Goal: Browse casually

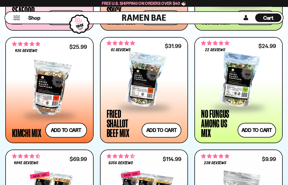
scroll to position [407, 0]
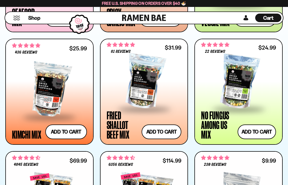
click at [130, 88] on div at bounding box center [144, 81] width 75 height 53
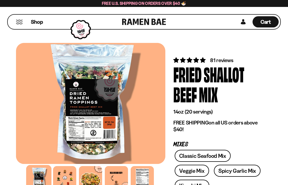
click at [19, 21] on button "Mobile Menu Trigger" at bounding box center [19, 22] width 7 height 5
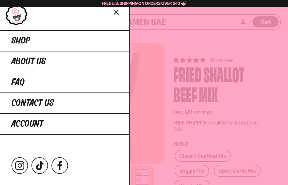
click at [10, 36] on link "Shop" at bounding box center [64, 40] width 129 height 21
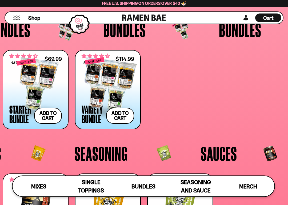
scroll to position [841, 0]
click at [30, 77] on div at bounding box center [35, 83] width 53 height 53
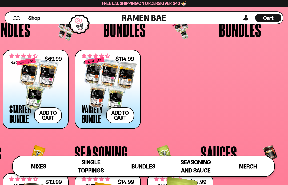
click at [90, 93] on div at bounding box center [108, 83] width 53 height 53
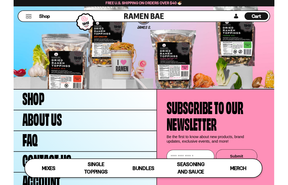
scroll to position [1350, 0]
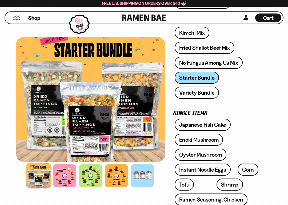
scroll to position [133, 0]
click at [63, 174] on div at bounding box center [64, 175] width 23 height 23
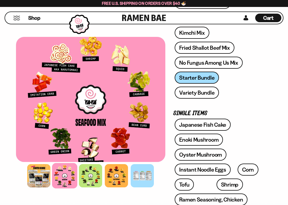
click at [91, 172] on div at bounding box center [90, 175] width 23 height 23
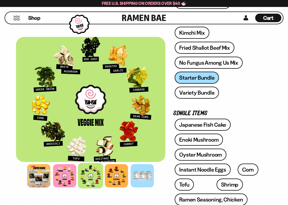
click at [112, 171] on div at bounding box center [116, 175] width 23 height 23
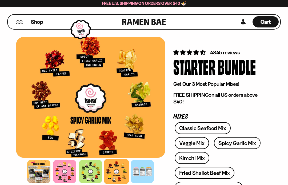
scroll to position [0, 0]
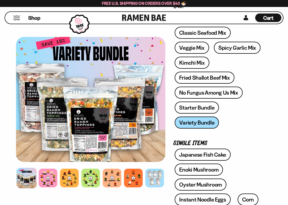
scroll to position [103, 0]
click at [49, 175] on div at bounding box center [48, 177] width 19 height 19
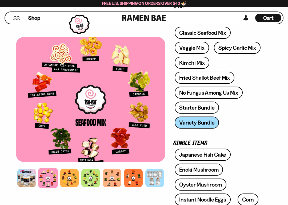
click at [78, 174] on div at bounding box center [69, 177] width 19 height 19
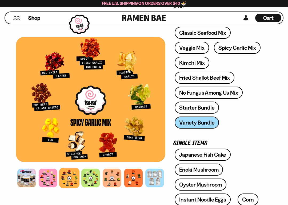
click at [96, 175] on div at bounding box center [90, 177] width 19 height 19
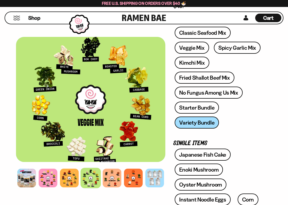
click at [115, 179] on div at bounding box center [112, 177] width 19 height 19
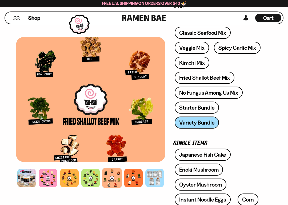
click at [140, 178] on div at bounding box center [133, 177] width 19 height 19
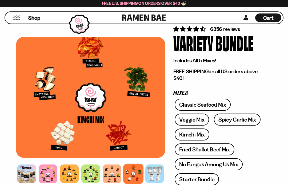
scroll to position [0, 0]
